Goal: Information Seeking & Learning: Check status

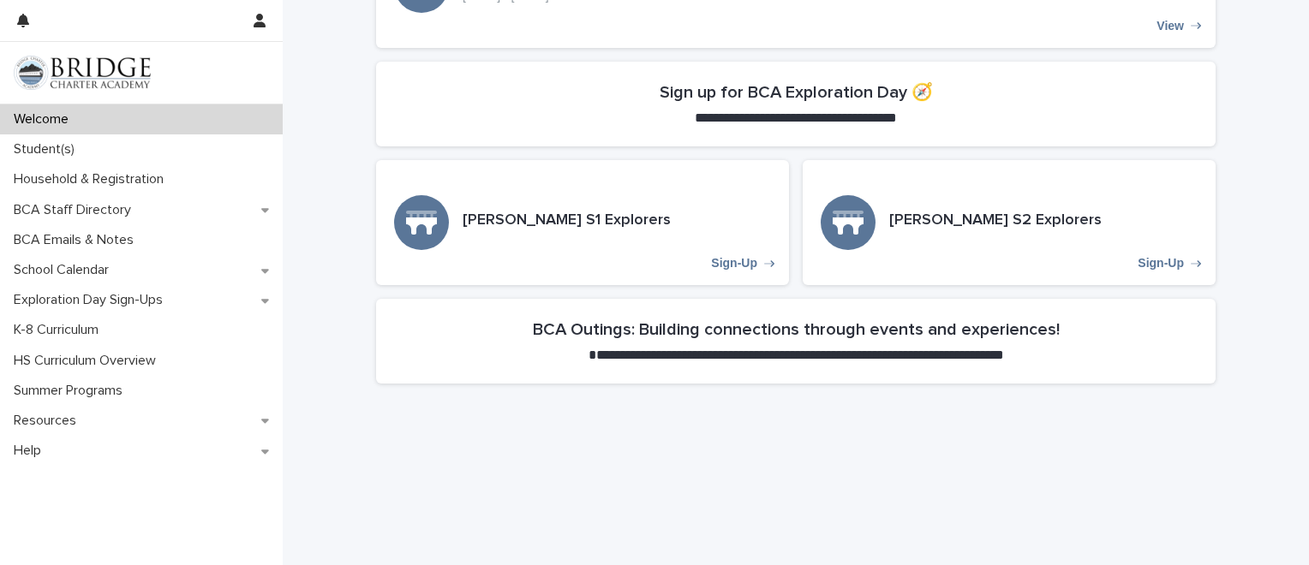
scroll to position [558, 0]
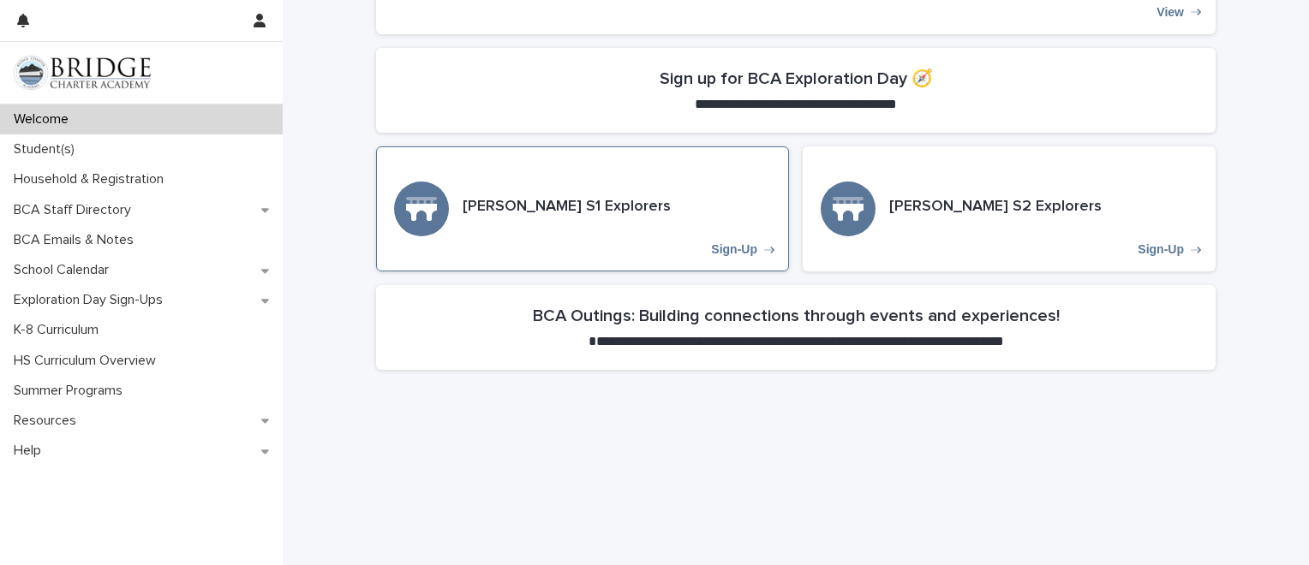
click at [495, 220] on div "Lowell S1 Explorers Sign-Up" at bounding box center [582, 208] width 413 height 125
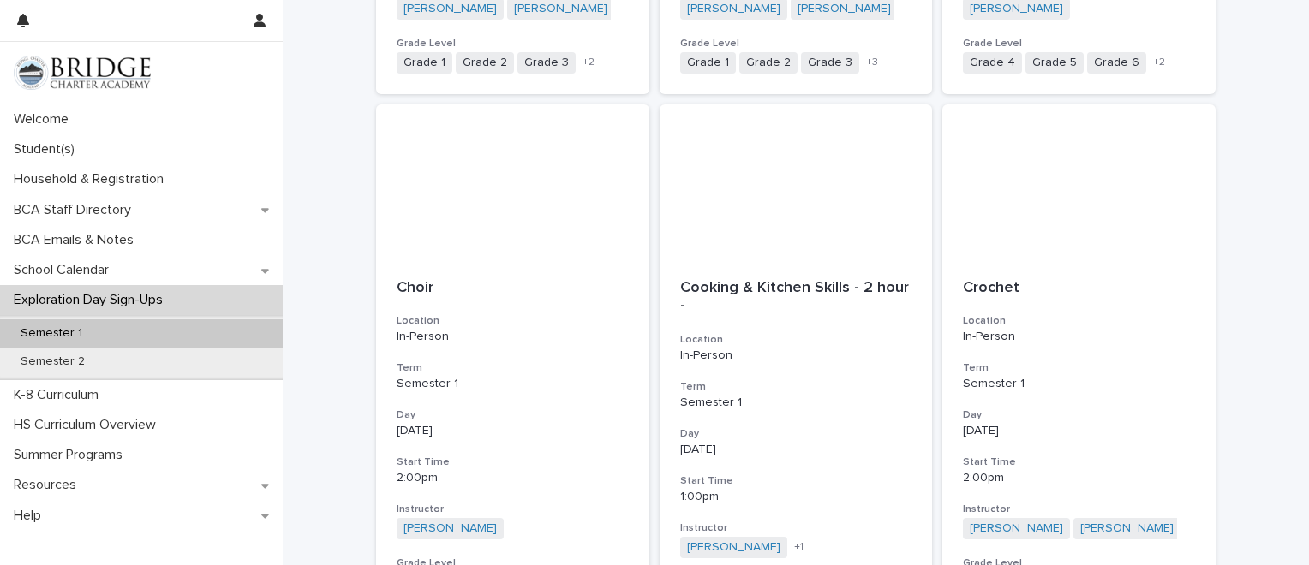
scroll to position [1997, 0]
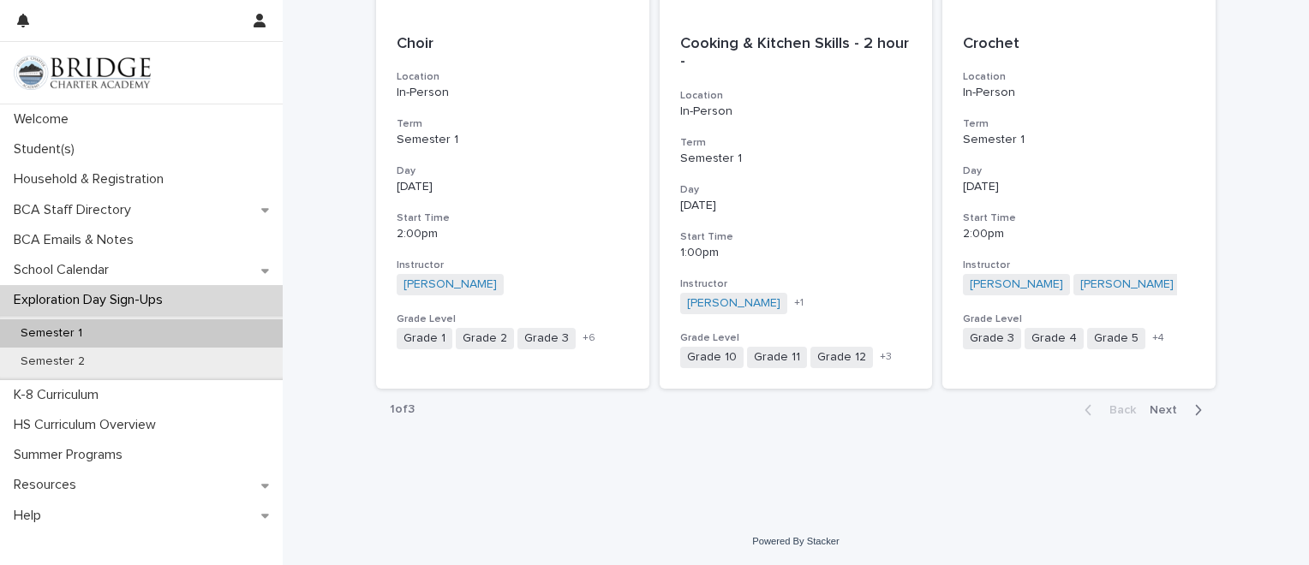
click at [103, 312] on div "Exploration Day Sign-Ups" at bounding box center [141, 300] width 283 height 30
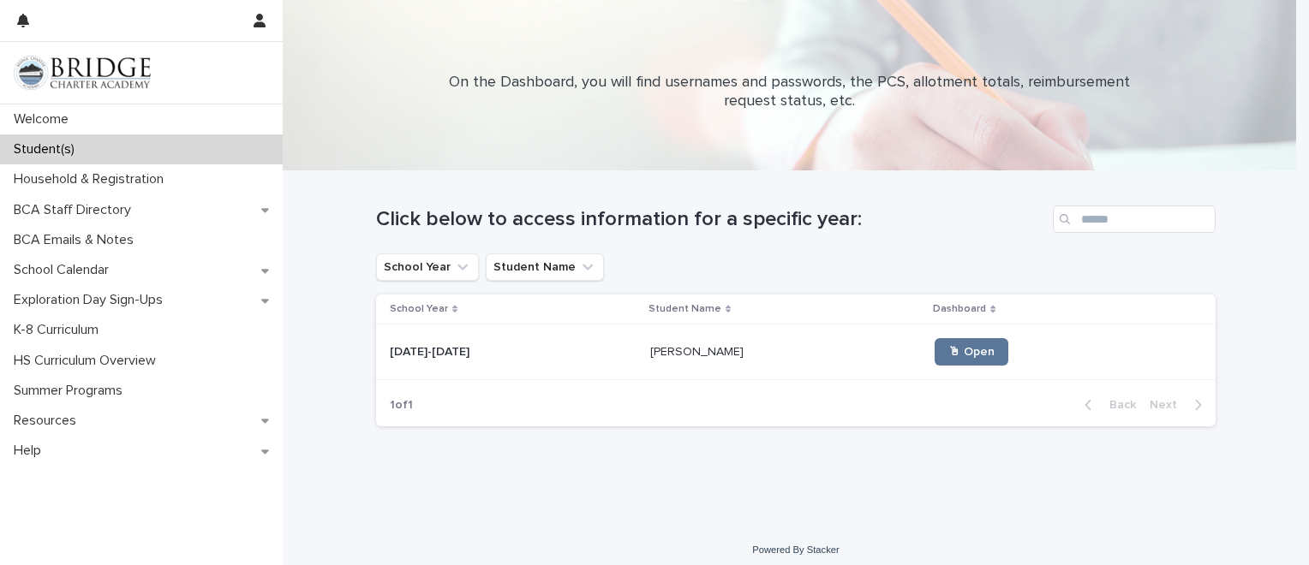
click at [650, 359] on div "[PERSON_NAME] [PERSON_NAME]" at bounding box center [785, 352] width 271 height 28
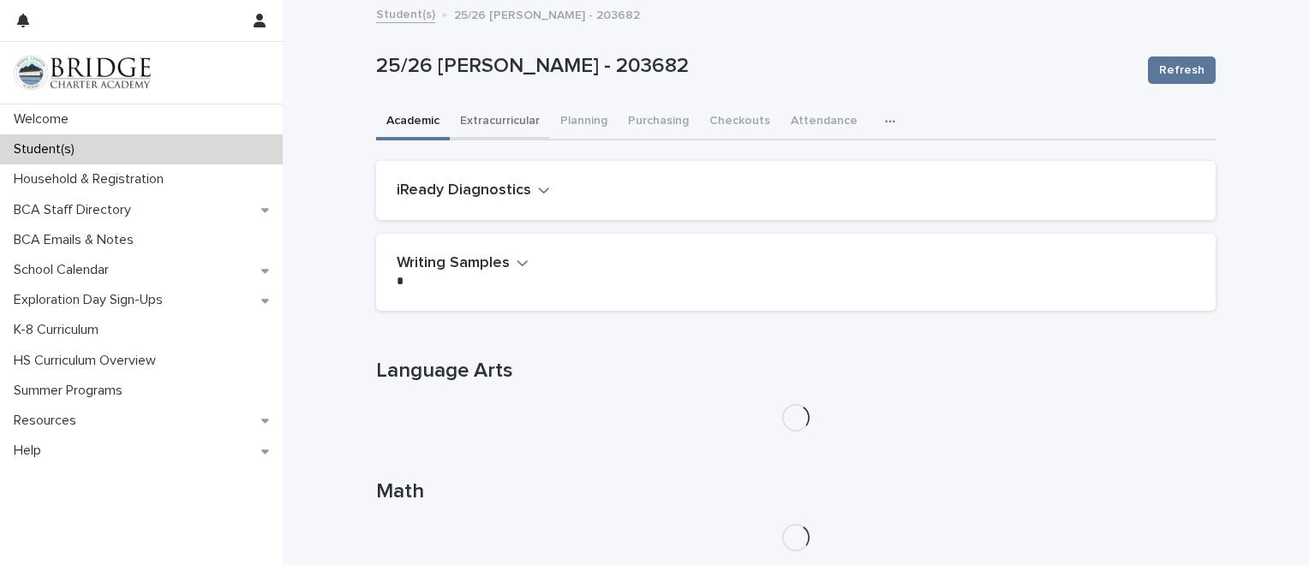
click at [485, 124] on button "Extracurricular" at bounding box center [500, 122] width 100 height 36
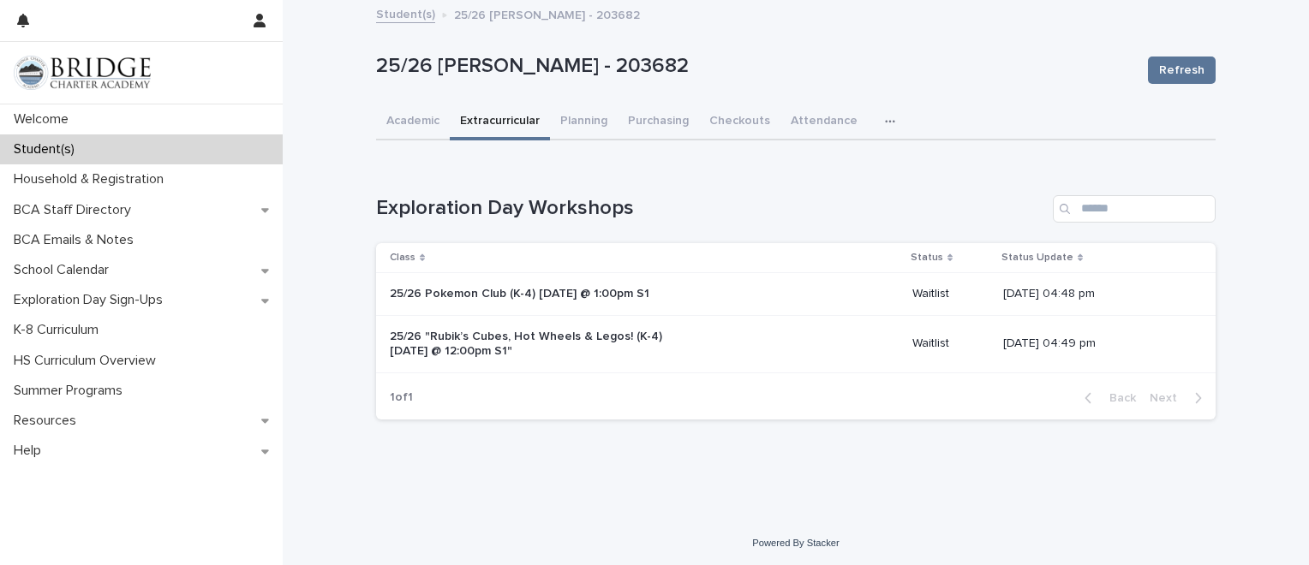
scroll to position [1, 0]
click at [1030, 253] on p "Status Update" at bounding box center [1037, 257] width 72 height 19
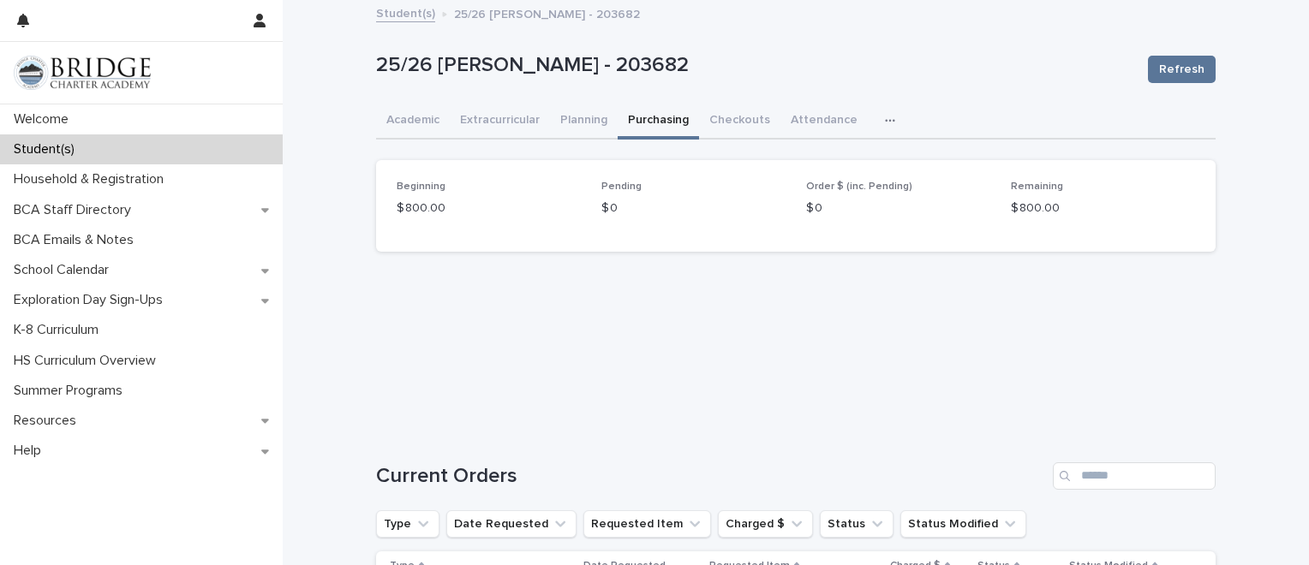
drag, startPoint x: 513, startPoint y: 140, endPoint x: 980, endPoint y: 77, distance: 471.0
